Goal: Information Seeking & Learning: Learn about a topic

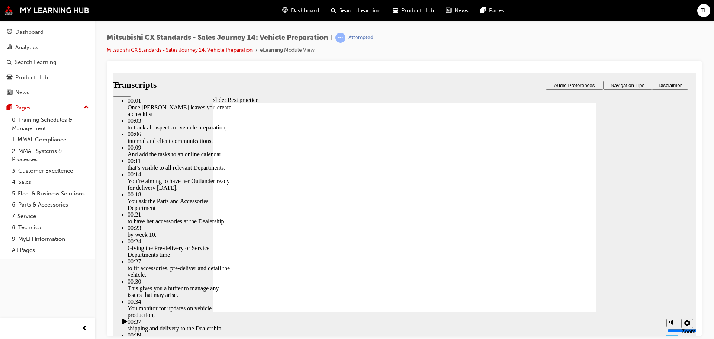
type input "105"
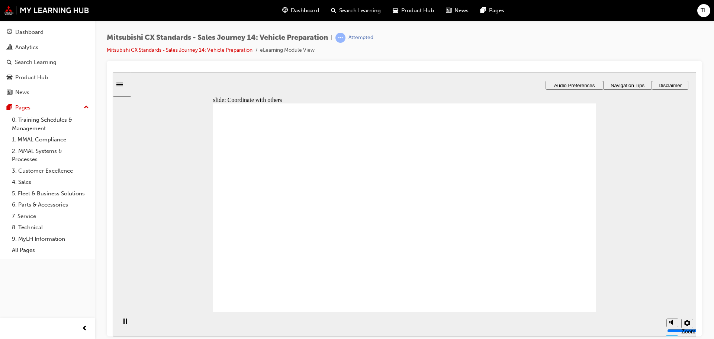
drag, startPoint x: 295, startPoint y: 232, endPoint x: 401, endPoint y: 189, distance: 114.6
drag, startPoint x: 255, startPoint y: 237, endPoint x: 520, endPoint y: 181, distance: 270.1
drag, startPoint x: 274, startPoint y: 233, endPoint x: 367, endPoint y: 233, distance: 92.6
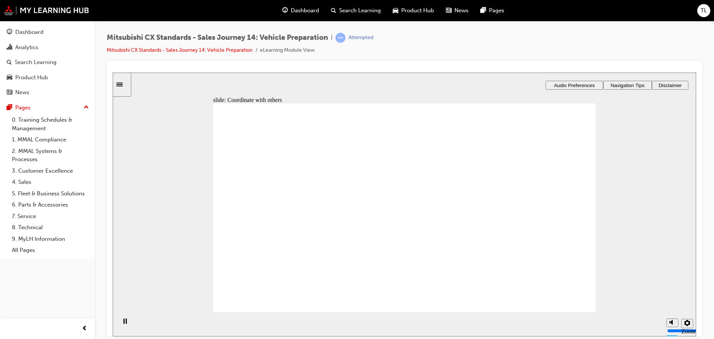
checkbox input "true"
drag, startPoint x: 315, startPoint y: 229, endPoint x: 407, endPoint y: 174, distance: 107.2
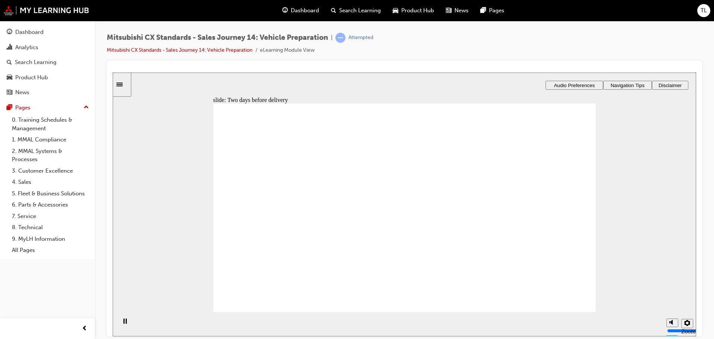
drag, startPoint x: 303, startPoint y: 232, endPoint x: 413, endPoint y: 180, distance: 121.9
drag, startPoint x: 285, startPoint y: 233, endPoint x: 527, endPoint y: 167, distance: 250.4
drag, startPoint x: 312, startPoint y: 231, endPoint x: 399, endPoint y: 220, distance: 87.0
drag, startPoint x: 309, startPoint y: 232, endPoint x: 415, endPoint y: 250, distance: 107.9
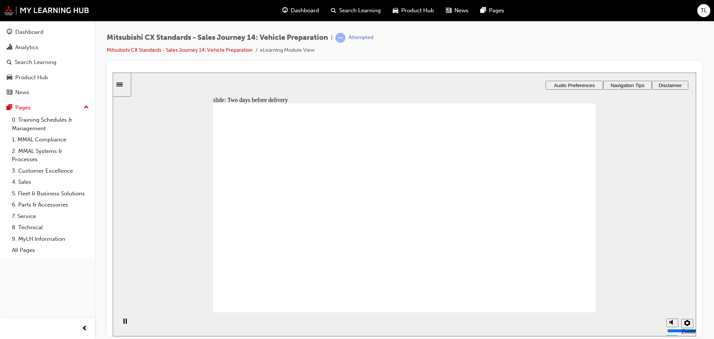
drag, startPoint x: 283, startPoint y: 227, endPoint x: 529, endPoint y: 168, distance: 252.9
drag, startPoint x: 300, startPoint y: 232, endPoint x: 393, endPoint y: 187, distance: 102.9
drag, startPoint x: 276, startPoint y: 237, endPoint x: 376, endPoint y: 213, distance: 102.1
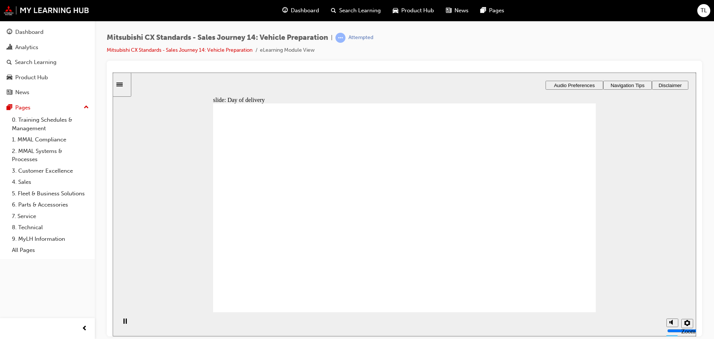
checkbox input "true"
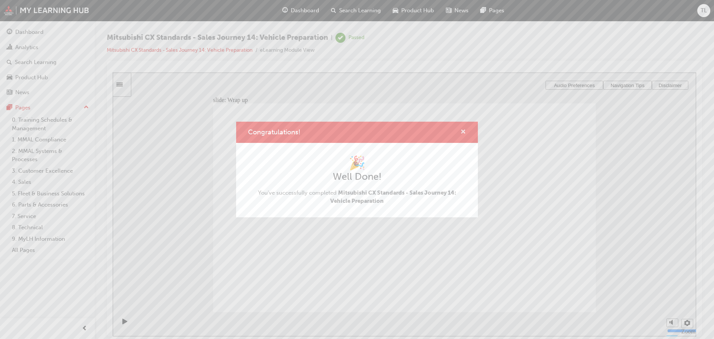
click at [464, 129] on span "cross-icon" at bounding box center [463, 132] width 6 height 7
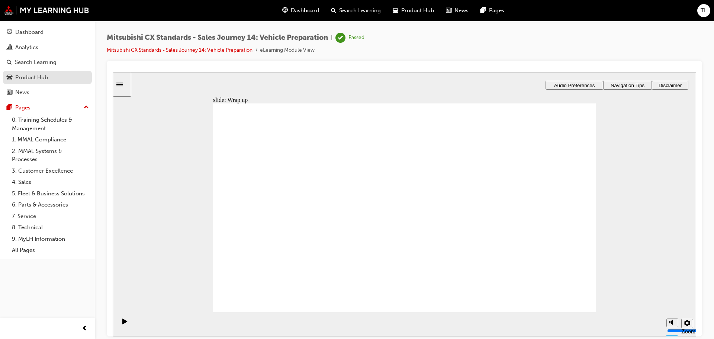
click at [50, 76] on div "Product Hub" at bounding box center [47, 77] width 81 height 9
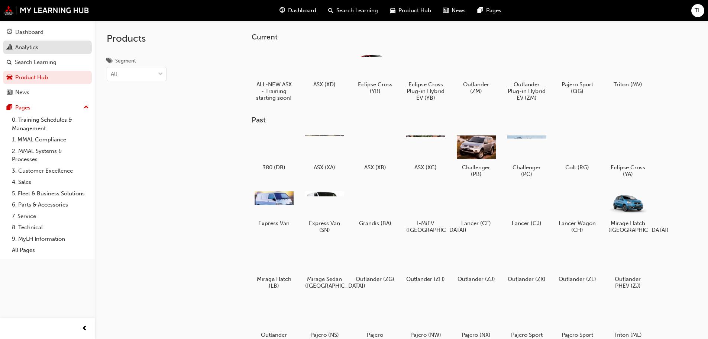
click at [33, 51] on div "Analytics" at bounding box center [26, 47] width 23 height 9
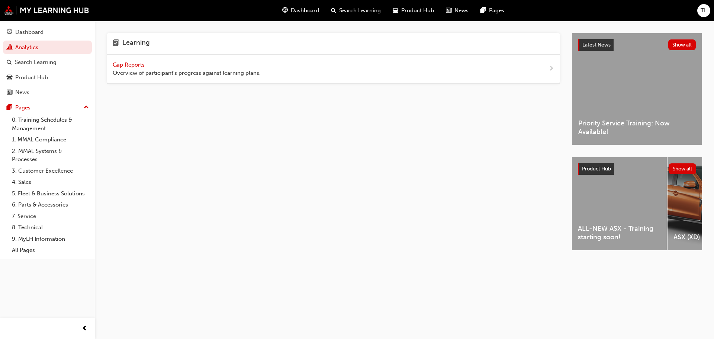
click at [139, 65] on span "Gap Reports" at bounding box center [129, 64] width 33 height 7
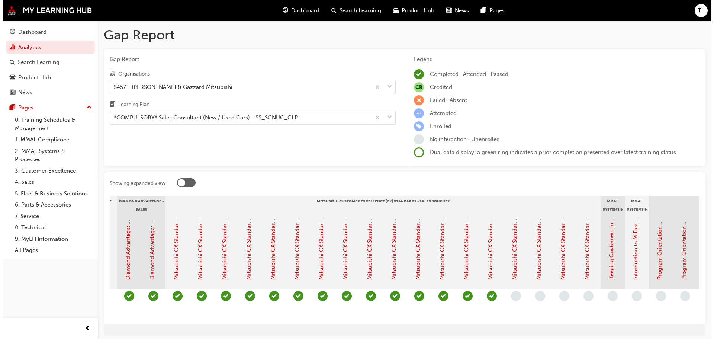
scroll to position [0, 188]
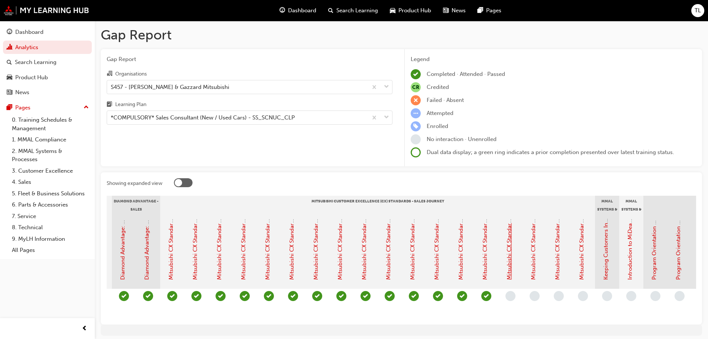
click at [508, 268] on link "Mitsubishi CX Standards - Sales Journey 15: Vehicle Handover" at bounding box center [509, 199] width 7 height 159
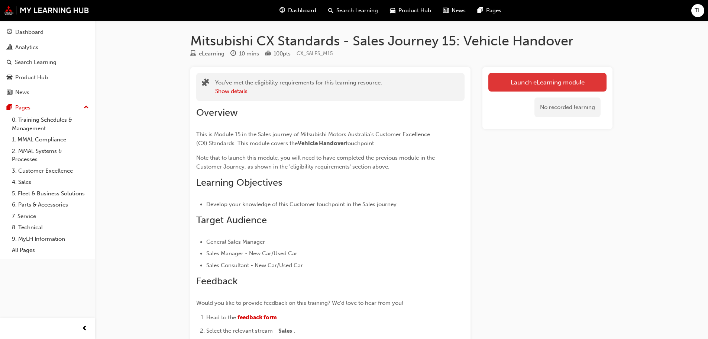
click at [554, 79] on link "Launch eLearning module" at bounding box center [548, 82] width 118 height 19
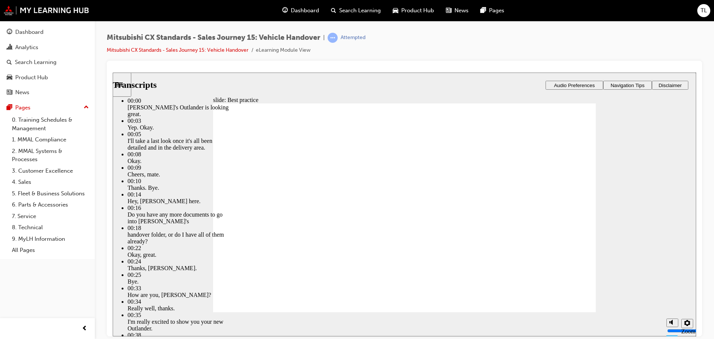
type input "117"
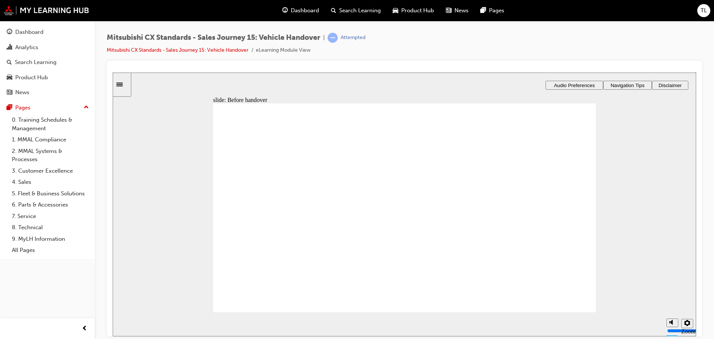
drag, startPoint x: 287, startPoint y: 226, endPoint x: 389, endPoint y: 171, distance: 116.3
drag, startPoint x: 321, startPoint y: 231, endPoint x: 413, endPoint y: 198, distance: 97.5
drag, startPoint x: 316, startPoint y: 228, endPoint x: 399, endPoint y: 217, distance: 83.3
drag, startPoint x: 309, startPoint y: 232, endPoint x: 409, endPoint y: 242, distance: 99.8
drag, startPoint x: 305, startPoint y: 228, endPoint x: 570, endPoint y: 217, distance: 264.6
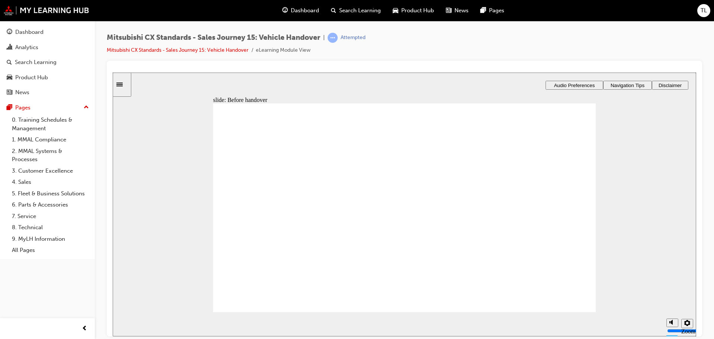
drag, startPoint x: 301, startPoint y: 229, endPoint x: 423, endPoint y: 261, distance: 126.1
drag, startPoint x: 304, startPoint y: 227, endPoint x: 532, endPoint y: 173, distance: 234.3
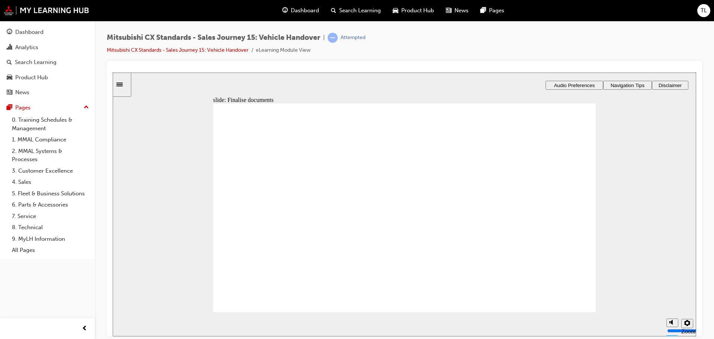
drag, startPoint x: 314, startPoint y: 224, endPoint x: 409, endPoint y: 193, distance: 100.7
drag, startPoint x: 302, startPoint y: 230, endPoint x: 390, endPoint y: 216, distance: 89.6
drag, startPoint x: 303, startPoint y: 229, endPoint x: 436, endPoint y: 229, distance: 132.8
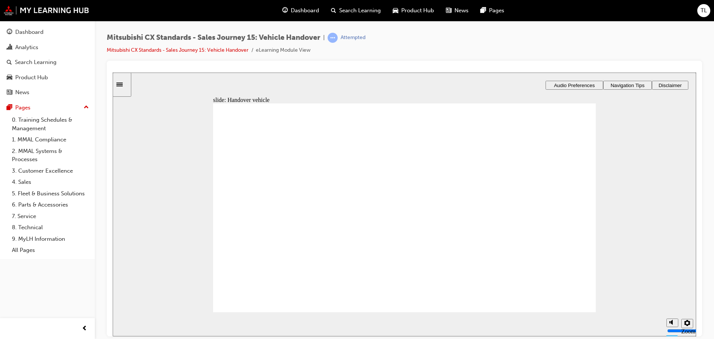
drag, startPoint x: 291, startPoint y: 234, endPoint x: 438, endPoint y: 165, distance: 162.4
drag, startPoint x: 322, startPoint y: 231, endPoint x: 411, endPoint y: 206, distance: 92.7
drag, startPoint x: 298, startPoint y: 231, endPoint x: 546, endPoint y: 170, distance: 255.9
drag, startPoint x: 297, startPoint y: 237, endPoint x: 552, endPoint y: 192, distance: 259.0
drag, startPoint x: 296, startPoint y: 232, endPoint x: 402, endPoint y: 221, distance: 106.6
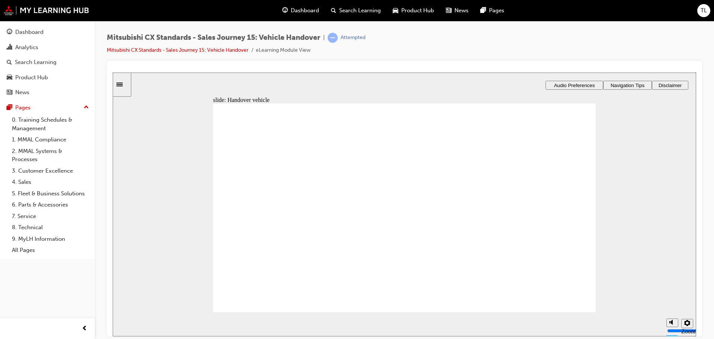
checkbox input "true"
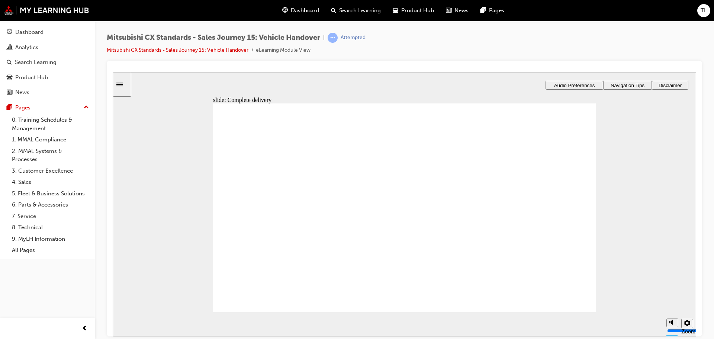
drag, startPoint x: 412, startPoint y: 274, endPoint x: 538, endPoint y: 145, distance: 180.7
drag, startPoint x: 392, startPoint y: 205, endPoint x: 517, endPoint y: 164, distance: 131.2
drag, startPoint x: 408, startPoint y: 140, endPoint x: 519, endPoint y: 189, distance: 121.4
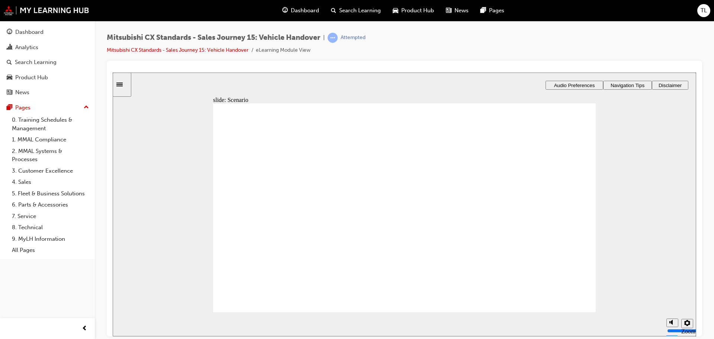
drag, startPoint x: 402, startPoint y: 183, endPoint x: 534, endPoint y: 208, distance: 134.3
drag, startPoint x: 413, startPoint y: 167, endPoint x: 546, endPoint y: 256, distance: 160.1
drag, startPoint x: 511, startPoint y: 208, endPoint x: 514, endPoint y: 229, distance: 21.0
drag, startPoint x: 416, startPoint y: 232, endPoint x: 535, endPoint y: 184, distance: 128.6
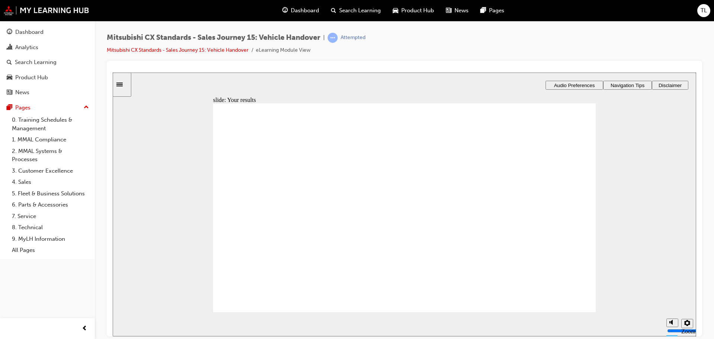
drag, startPoint x: 316, startPoint y: 221, endPoint x: 443, endPoint y: 157, distance: 141.9
drag, startPoint x: 302, startPoint y: 219, endPoint x: 390, endPoint y: 194, distance: 91.6
drag, startPoint x: 281, startPoint y: 222, endPoint x: 400, endPoint y: 208, distance: 119.4
drag, startPoint x: 282, startPoint y: 226, endPoint x: 402, endPoint y: 232, distance: 120.6
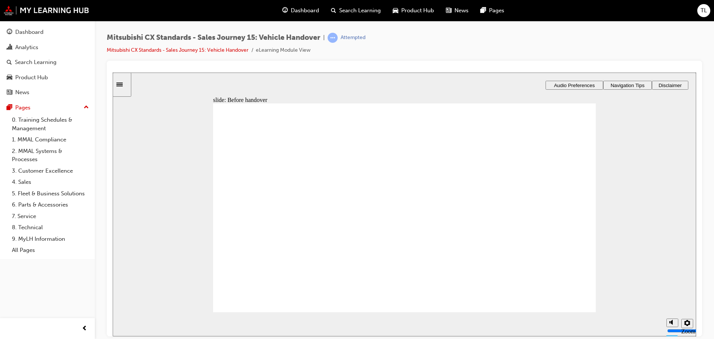
drag, startPoint x: 287, startPoint y: 224, endPoint x: 402, endPoint y: 254, distance: 118.6
drag, startPoint x: 302, startPoint y: 233, endPoint x: 419, endPoint y: 274, distance: 123.6
checkbox input "true"
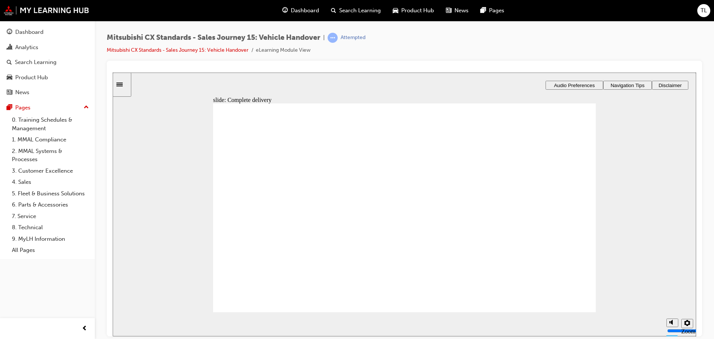
checkbox input "true"
drag, startPoint x: 394, startPoint y: 247, endPoint x: 512, endPoint y: 139, distance: 159.5
drag, startPoint x: 400, startPoint y: 273, endPoint x: 529, endPoint y: 167, distance: 167.0
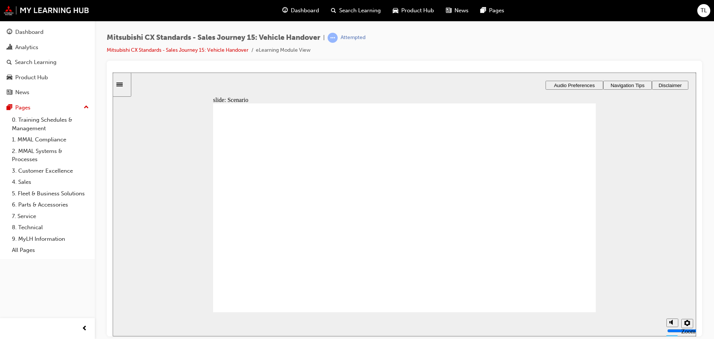
drag, startPoint x: 407, startPoint y: 203, endPoint x: 516, endPoint y: 190, distance: 109.8
drag, startPoint x: 399, startPoint y: 187, endPoint x: 526, endPoint y: 226, distance: 132.5
drag, startPoint x: 401, startPoint y: 231, endPoint x: 531, endPoint y: 211, distance: 131.7
drag, startPoint x: 425, startPoint y: 147, endPoint x: 554, endPoint y: 257, distance: 169.5
drag, startPoint x: 418, startPoint y: 157, endPoint x: 545, endPoint y: 270, distance: 170.2
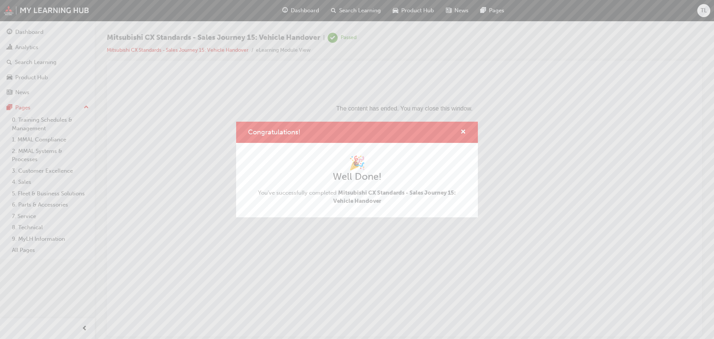
click at [464, 122] on div "Congratulations!" at bounding box center [357, 132] width 242 height 21
click at [462, 132] on span "cross-icon" at bounding box center [463, 132] width 6 height 7
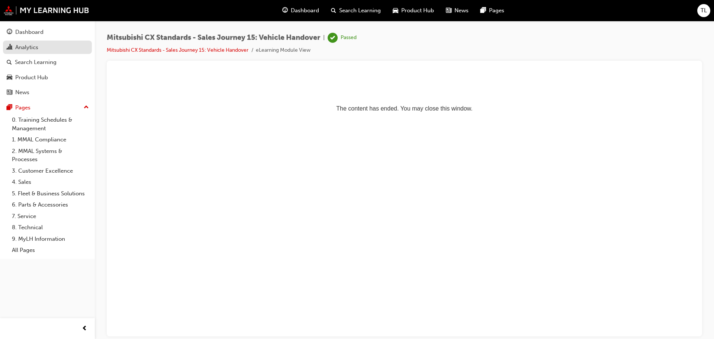
click at [29, 52] on link "Analytics" at bounding box center [47, 48] width 89 height 14
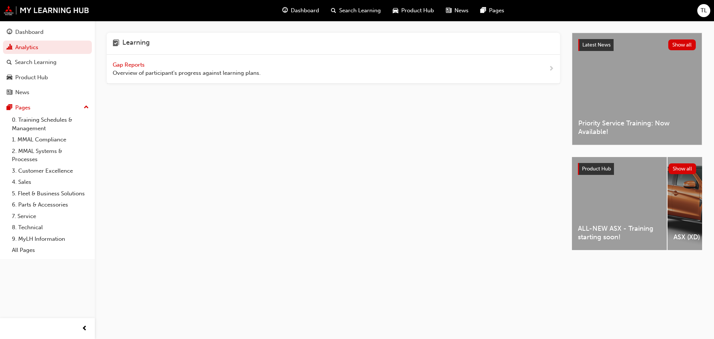
click at [122, 57] on div "Gap Reports Overview of participant's progress against learning plans." at bounding box center [333, 69] width 453 height 29
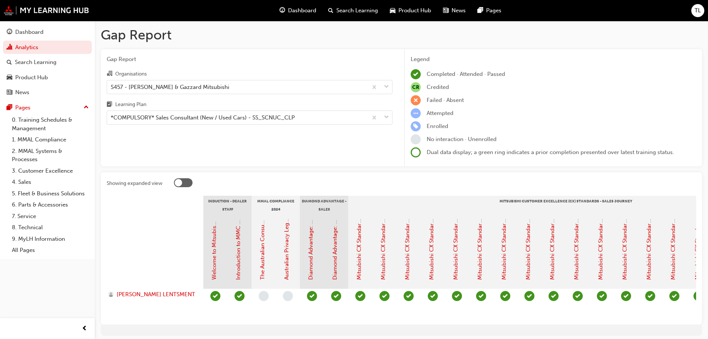
click at [694, 324] on div "Showing expanded view Induction - Dealer Staff MMAL Compliance 2024 Diamond Adv…" at bounding box center [402, 248] width 602 height 152
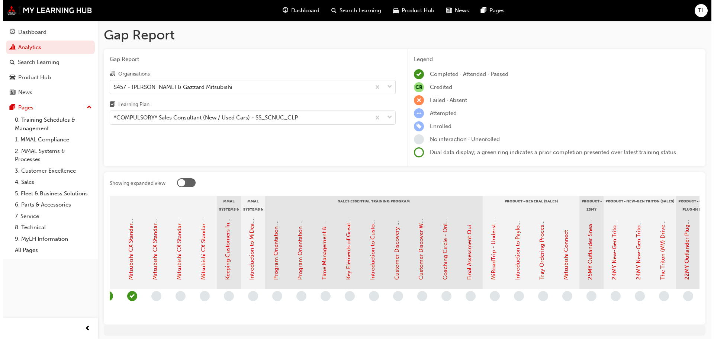
scroll to position [0, 511]
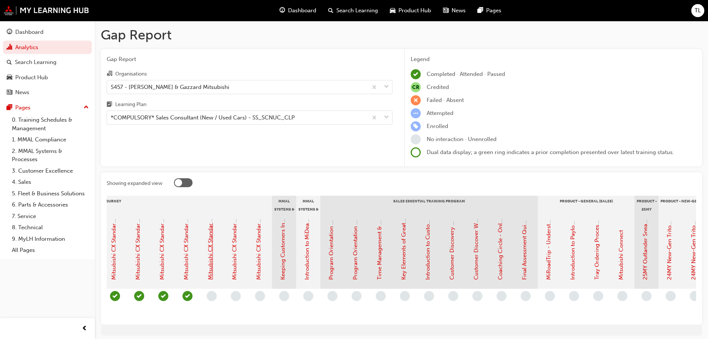
click at [210, 267] on link "Mitsubishi CX Standards - Sales Journey 16: Service Introduction & Warranty Info" at bounding box center [210, 175] width 7 height 208
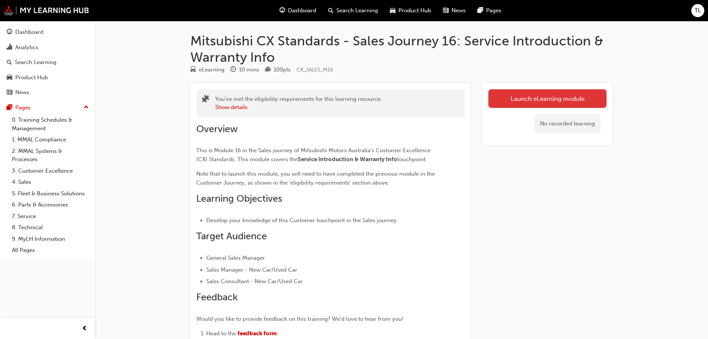
click at [514, 104] on link "Launch eLearning module" at bounding box center [548, 98] width 118 height 19
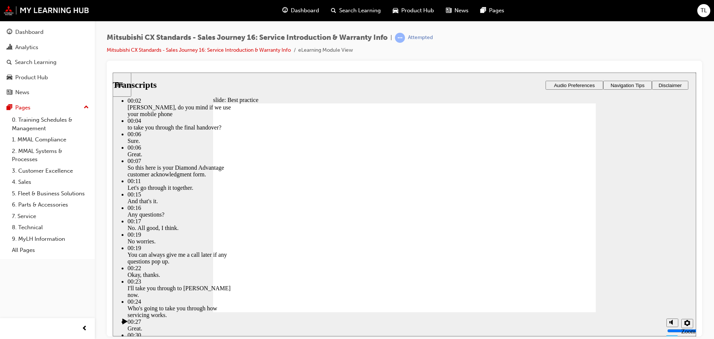
type input "144"
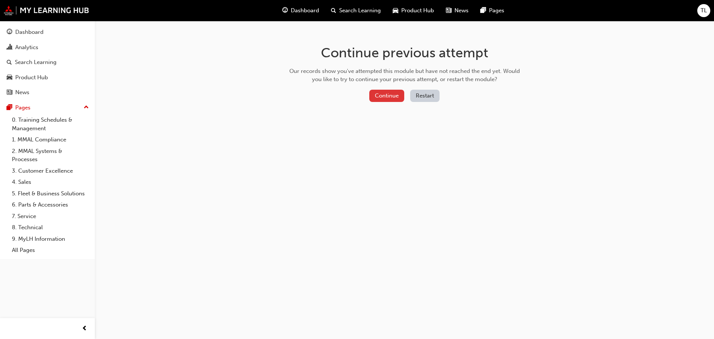
click at [392, 100] on button "Continue" at bounding box center [386, 96] width 35 height 12
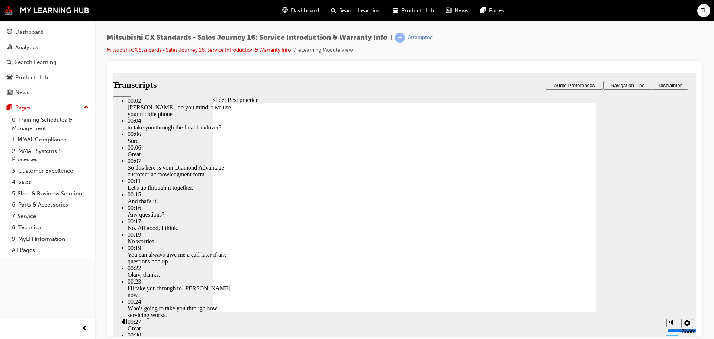
type input "159"
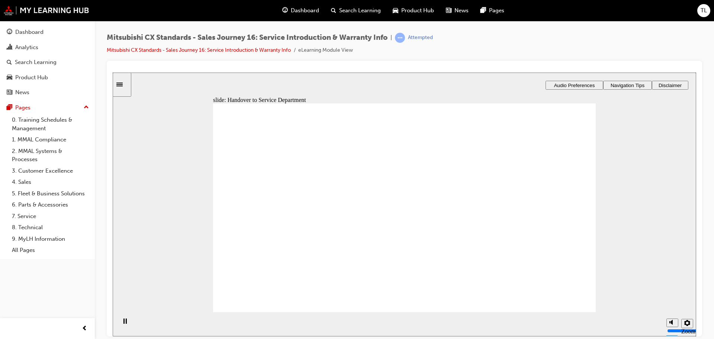
drag, startPoint x: 292, startPoint y: 240, endPoint x: 393, endPoint y: 173, distance: 121.5
drag, startPoint x: 290, startPoint y: 237, endPoint x: 394, endPoint y: 190, distance: 113.7
drag, startPoint x: 312, startPoint y: 235, endPoint x: 540, endPoint y: 156, distance: 242.1
